Goal: Check status: Check status

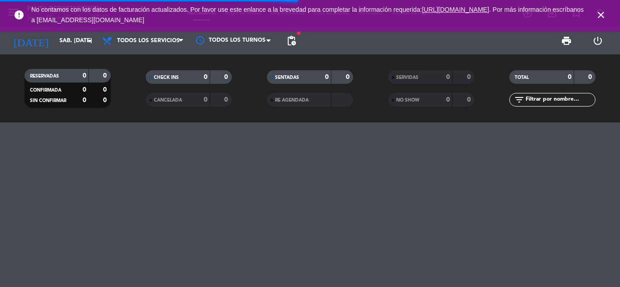
drag, startPoint x: 602, startPoint y: 11, endPoint x: 596, endPoint y: 10, distance: 6.0
click at [602, 11] on icon "close" at bounding box center [600, 15] width 11 height 11
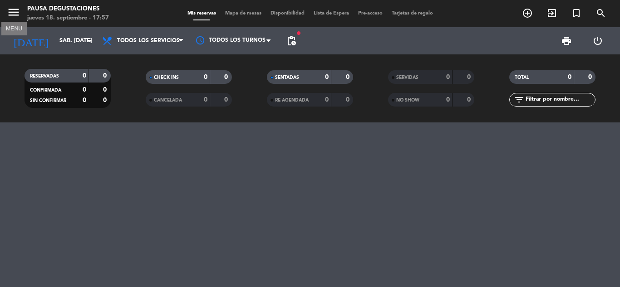
click at [16, 13] on icon "menu" at bounding box center [14, 12] width 14 height 14
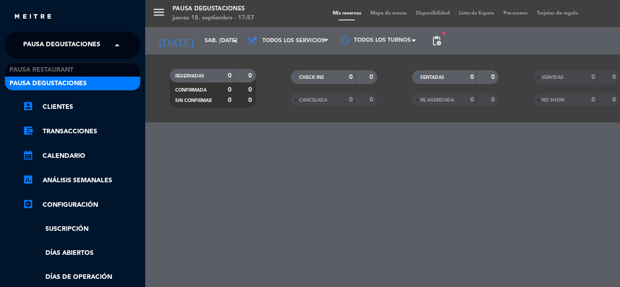
click at [66, 45] on span "Pausa Degustaciones" at bounding box center [61, 45] width 77 height 19
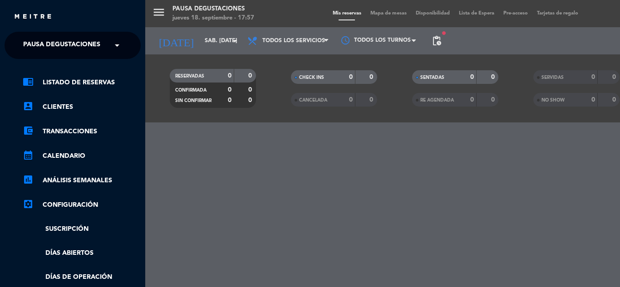
click at [177, 32] on div "menu Pausa Degustaciones jueves 18. septiembre - 17:57 Mis reservas Mapa de mes…" at bounding box center [455, 143] width 620 height 287
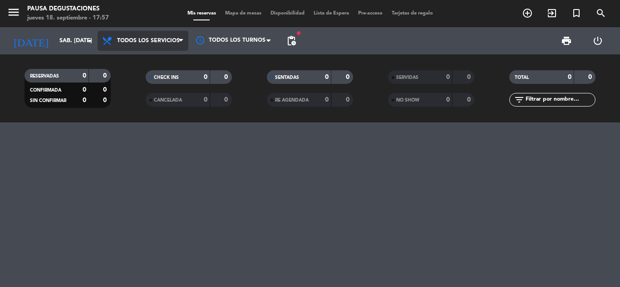
click at [98, 39] on span "Todos los servicios" at bounding box center [143, 41] width 91 height 20
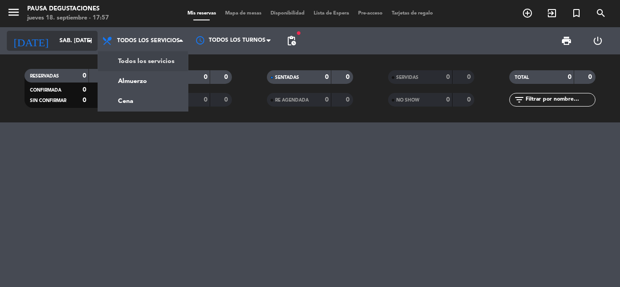
click at [89, 41] on icon "arrow_drop_down" at bounding box center [89, 40] width 11 height 11
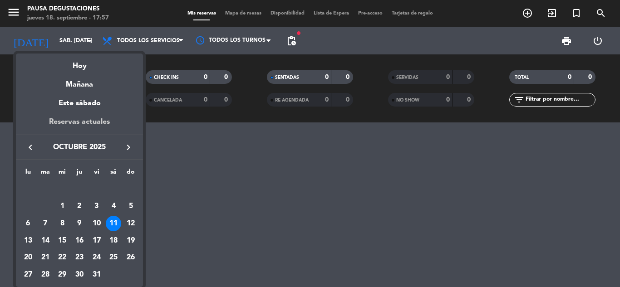
click at [85, 120] on div "Reservas actuales" at bounding box center [79, 125] width 127 height 19
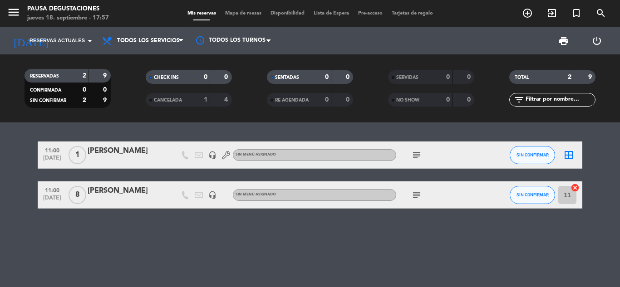
click at [415, 154] on icon "subject" at bounding box center [416, 155] width 11 height 11
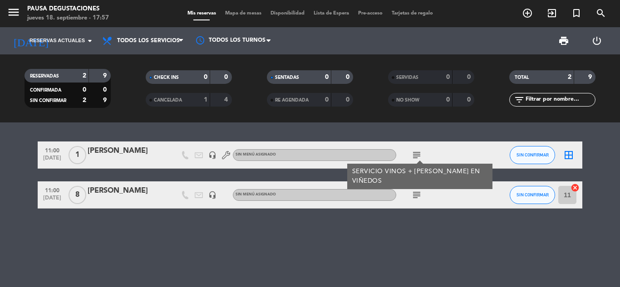
click at [415, 154] on icon "subject" at bounding box center [416, 155] width 11 height 11
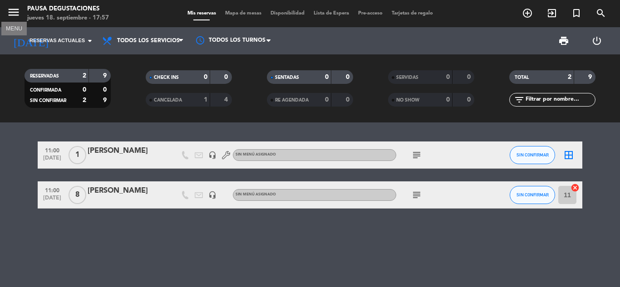
click at [18, 10] on icon "menu" at bounding box center [14, 12] width 14 height 14
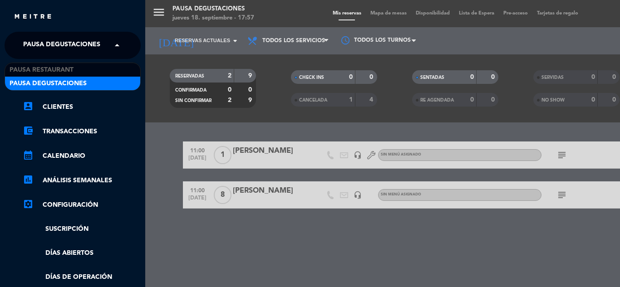
click at [119, 41] on span at bounding box center [119, 45] width 15 height 19
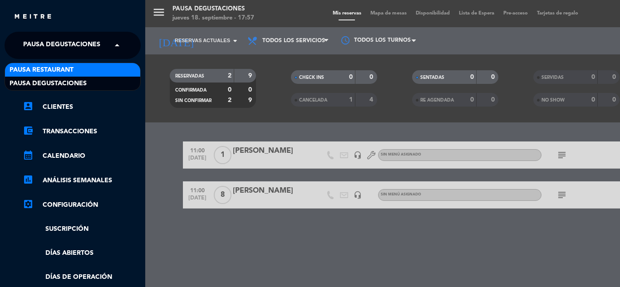
click at [107, 71] on div "Pausa Restaurant" at bounding box center [72, 70] width 135 height 14
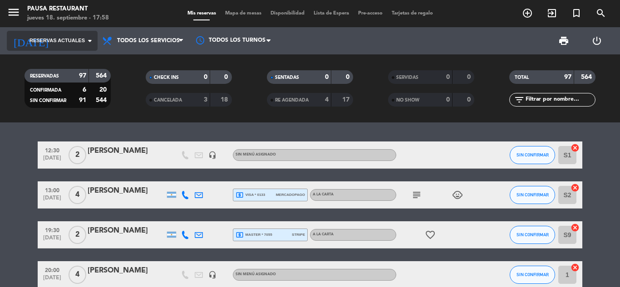
click at [75, 43] on span "Reservas actuales" at bounding box center [56, 41] width 55 height 8
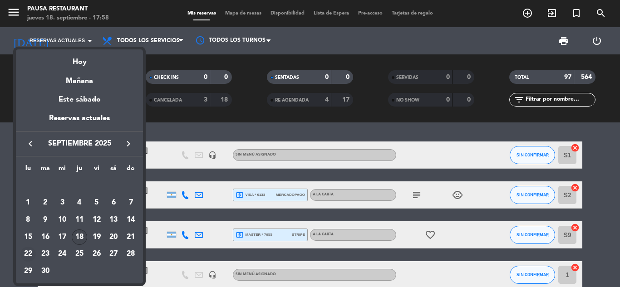
click at [29, 256] on div "22" at bounding box center [27, 254] width 15 height 15
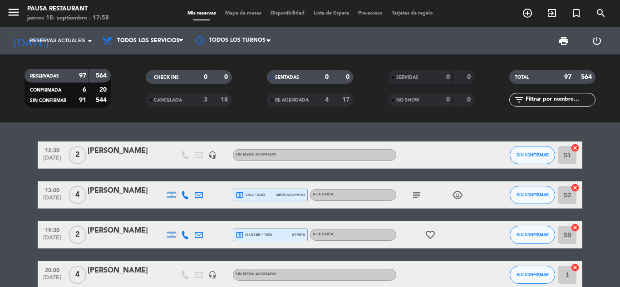
type input "lun. [DATE]"
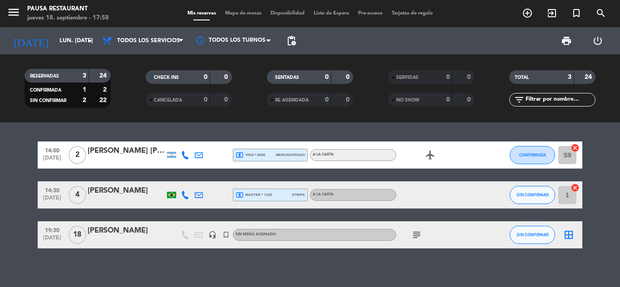
click at [417, 235] on icon "subject" at bounding box center [416, 235] width 11 height 11
click at [340, 269] on div "14:00 [DATE] 2 [PERSON_NAME] [PERSON_NAME] local_atm visa * 6008 mercadopago A …" at bounding box center [310, 204] width 620 height 165
click at [596, 15] on icon "search" at bounding box center [600, 13] width 11 height 11
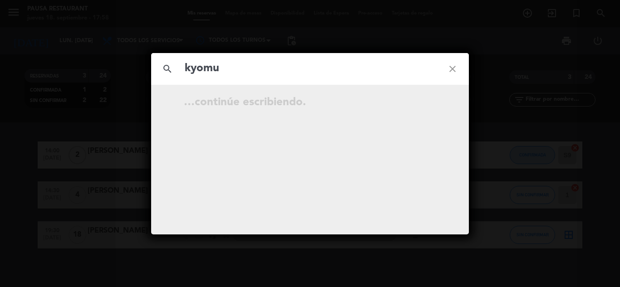
type input "kyomu"
click at [448, 70] on icon "close" at bounding box center [452, 69] width 33 height 33
click at [454, 69] on icon "close" at bounding box center [452, 69] width 33 height 33
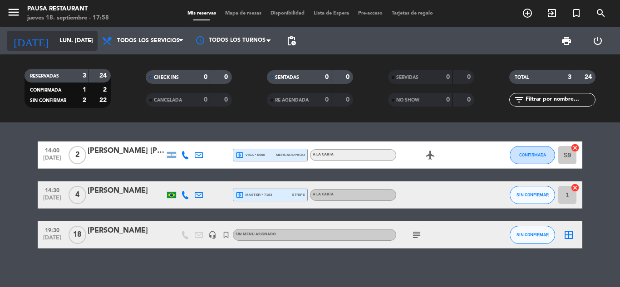
click at [55, 45] on input "lun. [DATE]" at bounding box center [93, 40] width 77 height 15
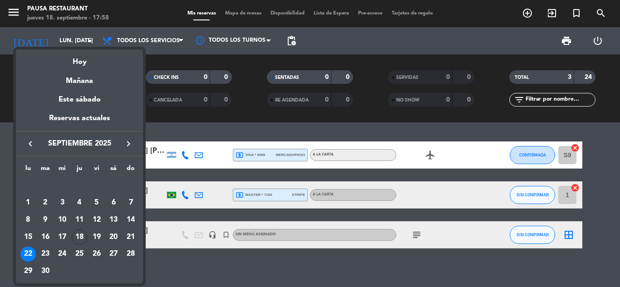
click at [127, 143] on icon "keyboard_arrow_right" at bounding box center [128, 143] width 11 height 11
click at [65, 248] on div "22" at bounding box center [61, 254] width 15 height 15
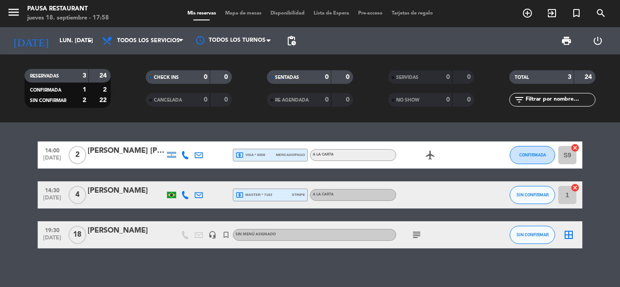
type input "mié. [DATE]"
